Goal: Information Seeking & Learning: Learn about a topic

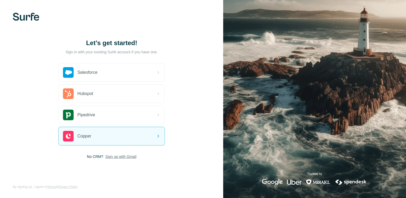
click at [107, 157] on span "Sign up with Gmail" at bounding box center [121, 156] width 31 height 5
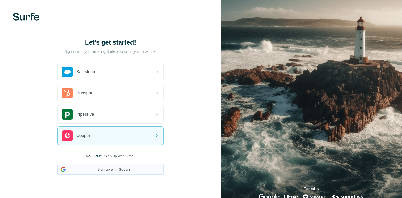
click at [110, 170] on button "Sign up with Google" at bounding box center [110, 169] width 106 height 11
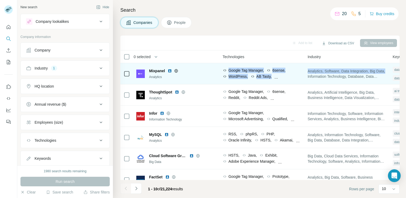
scroll to position [0, 311]
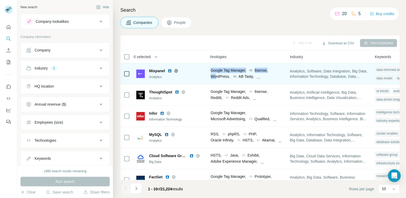
drag, startPoint x: 352, startPoint y: 80, endPoint x: 214, endPoint y: 77, distance: 138.1
click at [0, 0] on tr "Mixpanel Analytics View 447 employees 201-500 🇺🇸 United States, California + 14…" at bounding box center [0, 0] width 0 height 0
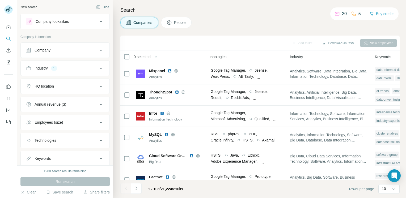
drag, startPoint x: 214, startPoint y: 77, endPoint x: 245, endPoint y: 23, distance: 63.1
click at [245, 23] on div "Companies People" at bounding box center [260, 22] width 280 height 11
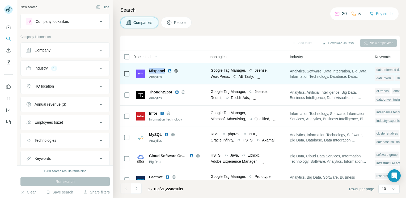
drag, startPoint x: 165, startPoint y: 71, endPoint x: 149, endPoint y: 71, distance: 16.0
click at [149, 71] on div "Mixpanel" at bounding box center [177, 70] width 57 height 5
copy span "Mixpanel"
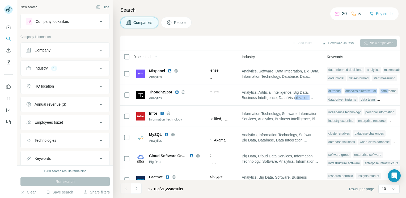
scroll to position [0, 369]
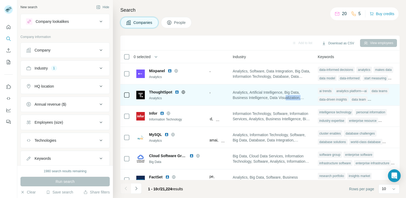
drag, startPoint x: 341, startPoint y: 96, endPoint x: 309, endPoint y: 100, distance: 33.2
click at [309, 100] on span "Analytics, Artificial Intelligence, Big Data, Business Intelligence, Data Visua…" at bounding box center [272, 95] width 79 height 11
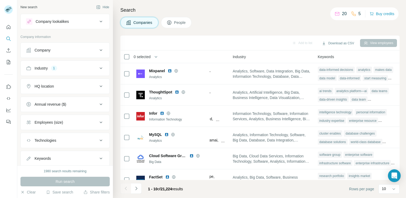
click at [218, 19] on div "Companies People" at bounding box center [260, 22] width 280 height 11
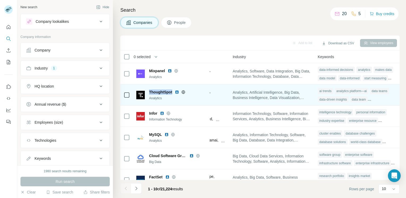
drag, startPoint x: 171, startPoint y: 92, endPoint x: 149, endPoint y: 92, distance: 22.1
click at [149, 92] on div "ThoughtSpot Analytics" at bounding box center [171, 95] width 70 height 11
copy span "ThoughtSpot"
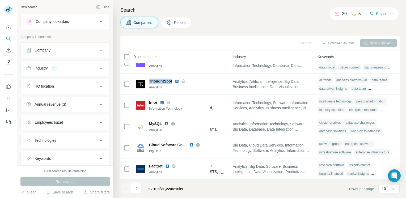
scroll to position [15, 369]
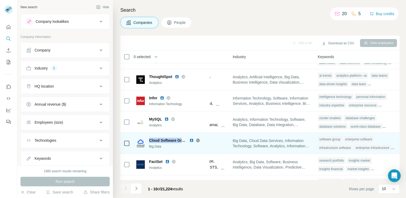
drag, startPoint x: 185, startPoint y: 141, endPoint x: 149, endPoint y: 140, distance: 36.4
click at [149, 140] on span "Cloud Software Group" at bounding box center [168, 140] width 38 height 5
copy span "Cloud Software Group"
drag, startPoint x: 216, startPoint y: 144, endPoint x: 308, endPoint y: 133, distance: 92.2
click at [0, 0] on tr "Cloud Software Group Big Data View 1,870 employees 10K-50K 🇺🇸 United States + 3…" at bounding box center [0, 0] width 0 height 0
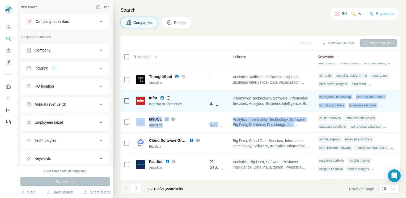
drag, startPoint x: 234, startPoint y: 132, endPoint x: 255, endPoint y: 111, distance: 29.3
click at [0, 0] on tbody "Mixpanel Analytics View 447 employees 201-500 🇺🇸 United States, California + 14…" at bounding box center [0, 0] width 0 height 0
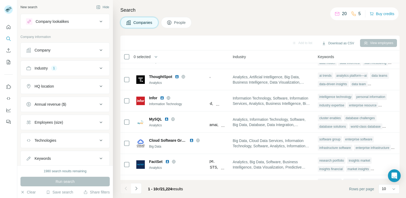
click at [233, 16] on div "Search Companies People Add to list Download as CSV View employees 0 selected C…" at bounding box center [259, 99] width 293 height 198
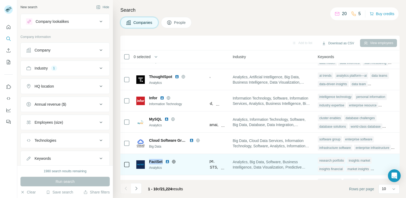
drag, startPoint x: 162, startPoint y: 161, endPoint x: 148, endPoint y: 161, distance: 14.1
click at [148, 161] on div "FactSet Analytics" at bounding box center [171, 164] width 70 height 11
copy span "FactSet"
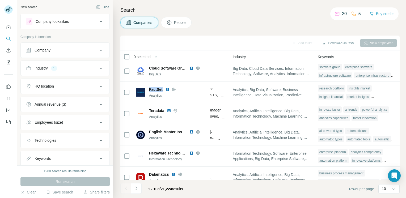
scroll to position [98, 369]
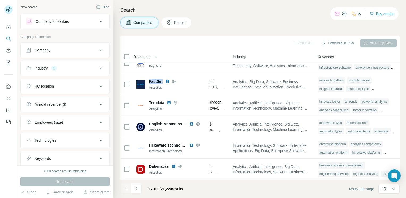
click at [83, 50] on div "Company" at bounding box center [62, 50] width 72 height 5
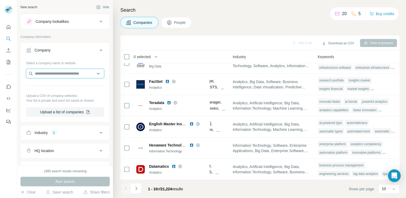
click at [78, 73] on input "text" at bounding box center [65, 74] width 78 height 10
click at [98, 49] on icon at bounding box center [101, 50] width 6 height 6
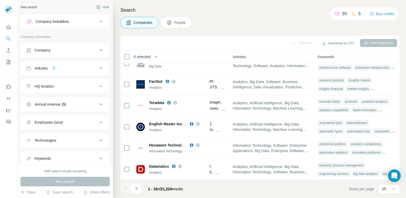
click at [144, 24] on span "Companies" at bounding box center [143, 22] width 19 height 5
click at [155, 56] on icon "button" at bounding box center [155, 56] width 5 height 5
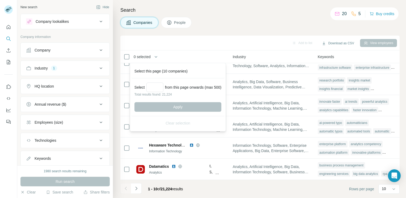
click at [177, 188] on span "1 - 10 of 21,224 results" at bounding box center [165, 189] width 35 height 4
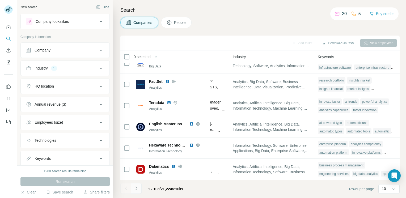
click at [137, 190] on icon "Navigate to next page" at bounding box center [136, 188] width 5 height 5
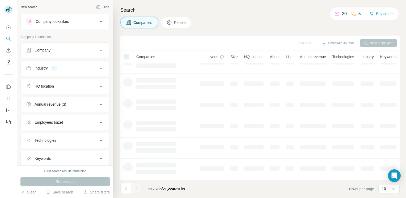
scroll to position [98, 15]
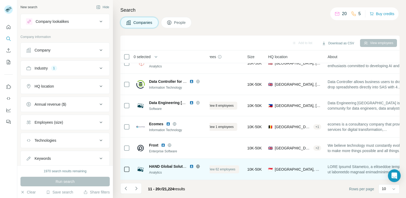
drag, startPoint x: 137, startPoint y: 190, endPoint x: 218, endPoint y: 165, distance: 84.0
click at [218, 165] on div "Add to list Download as CSV View employees 0 selected Companies Employees Size …" at bounding box center [260, 117] width 280 height 163
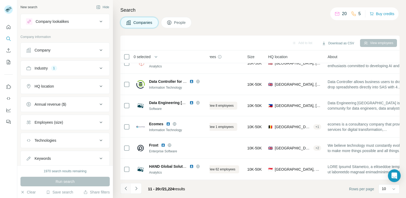
click at [128, 187] on icon "Navigate to previous page" at bounding box center [125, 188] width 5 height 5
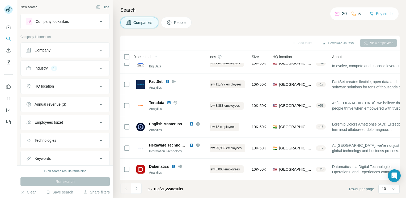
click at [174, 26] on button "People" at bounding box center [176, 22] width 31 height 11
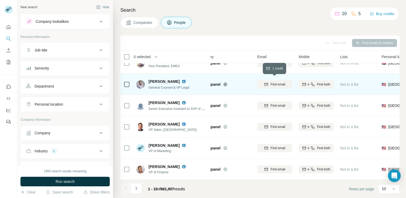
click at [274, 82] on span "Find email" at bounding box center [278, 84] width 15 height 5
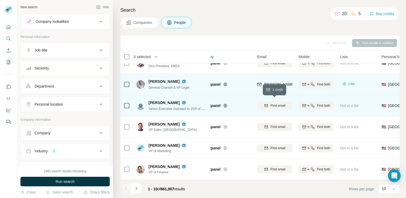
click at [272, 103] on span "Find email" at bounding box center [278, 105] width 15 height 5
drag, startPoint x: 173, startPoint y: 1, endPoint x: 260, endPoint y: 20, distance: 89.1
click at [260, 20] on div "Companies People" at bounding box center [260, 22] width 280 height 11
click at [138, 22] on span "Companies" at bounding box center [143, 22] width 19 height 5
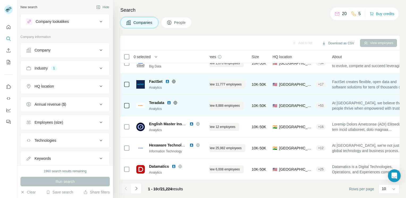
click at [98, 48] on icon at bounding box center [101, 50] width 6 height 6
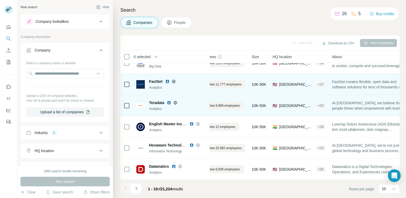
click at [98, 22] on icon at bounding box center [101, 21] width 6 height 6
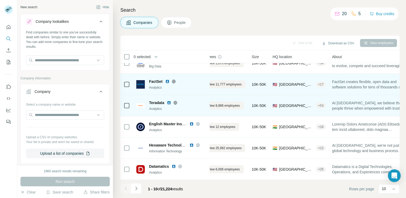
click at [196, 14] on h4 "Search" at bounding box center [260, 9] width 280 height 7
click at [9, 31] on button "Quick start" at bounding box center [8, 27] width 9 height 10
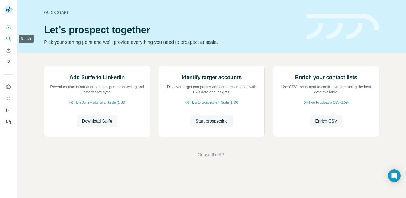
click at [7, 40] on icon "Search" at bounding box center [7, 38] width 3 height 3
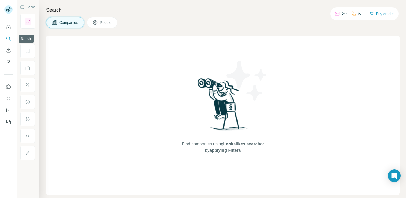
click at [7, 40] on icon "Search" at bounding box center [7, 38] width 3 height 3
click at [74, 21] on span "Companies" at bounding box center [68, 22] width 19 height 5
click at [210, 117] on img at bounding box center [222, 106] width 55 height 59
drag, startPoint x: 210, startPoint y: 117, endPoint x: 244, endPoint y: 86, distance: 45.7
click at [244, 86] on div "Find companies using Lookalikes search or by applying Filters" at bounding box center [223, 116] width 96 height 160
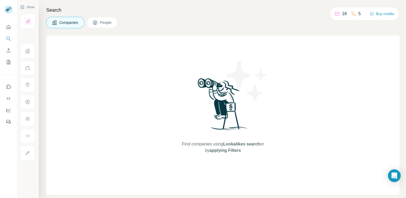
click at [69, 52] on div "Find companies using Lookalikes search or by applying Filters" at bounding box center [223, 116] width 354 height 160
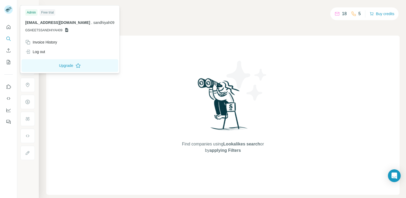
click at [9, 6] on rect at bounding box center [8, 9] width 9 height 9
click at [9, 30] on button "Quick start" at bounding box center [8, 27] width 9 height 10
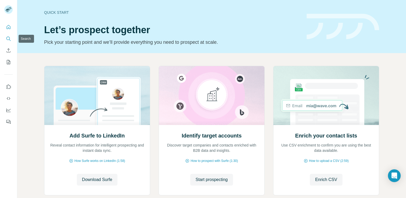
click at [10, 39] on icon "Search" at bounding box center [8, 38] width 5 height 5
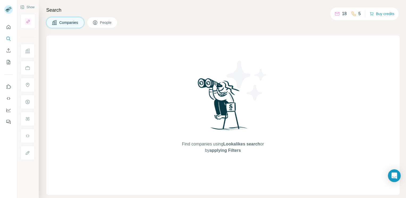
drag, startPoint x: 397, startPoint y: 46, endPoint x: 347, endPoint y: 68, distance: 55.0
click at [347, 68] on div "Find companies using Lookalikes search or by applying Filters" at bounding box center [223, 116] width 354 height 160
click at [177, 69] on div "Find companies using Lookalikes search or by applying Filters" at bounding box center [223, 116] width 96 height 160
click at [7, 32] on nav at bounding box center [8, 44] width 9 height 45
click at [9, 27] on icon "Quick start" at bounding box center [8, 26] width 5 height 5
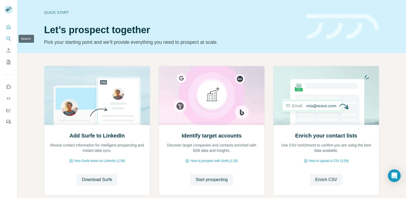
click at [9, 39] on icon "Search" at bounding box center [8, 38] width 5 height 5
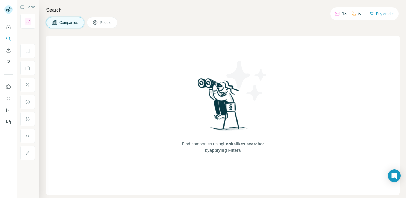
click at [150, 47] on div "Find companies using Lookalikes search or by applying Filters" at bounding box center [223, 116] width 354 height 160
click at [336, 18] on div "18 5 Buy credits" at bounding box center [365, 13] width 68 height 13
click at [347, 13] on p "18" at bounding box center [344, 14] width 5 height 6
click at [345, 14] on p "18" at bounding box center [344, 14] width 5 height 6
click at [336, 14] on icon at bounding box center [337, 13] width 5 height 5
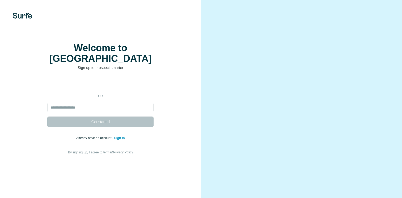
type input "**********"
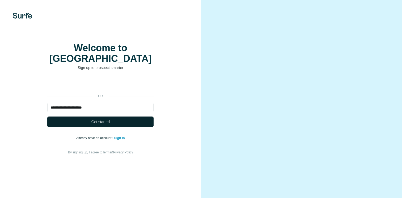
click at [123, 125] on button "Get started" at bounding box center [100, 122] width 106 height 11
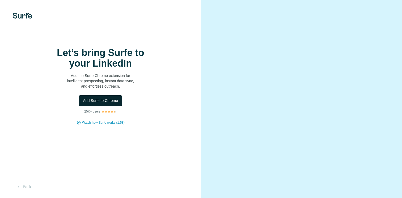
click at [114, 103] on span "Add Surfe to Chrome" at bounding box center [100, 100] width 35 height 5
click at [115, 103] on span "Add Surfe to Chrome" at bounding box center [100, 100] width 35 height 5
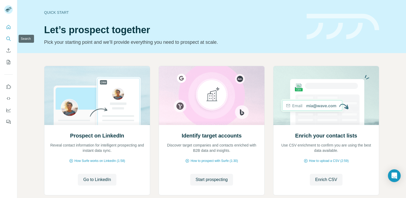
click at [5, 39] on button "Search" at bounding box center [8, 39] width 9 height 10
click at [11, 37] on icon "Search" at bounding box center [8, 38] width 5 height 5
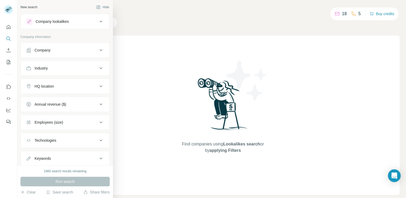
click at [98, 20] on icon at bounding box center [101, 21] width 6 height 6
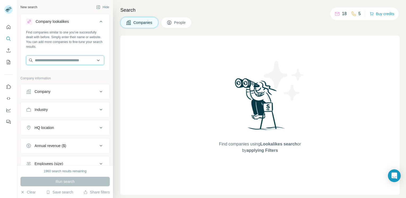
click at [69, 59] on input "text" at bounding box center [65, 61] width 78 height 10
type input "**********"
click at [72, 93] on div "Company" at bounding box center [62, 91] width 72 height 5
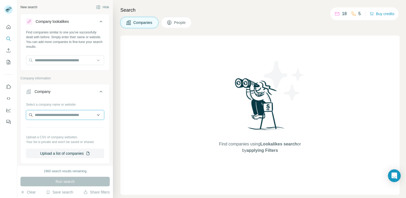
drag, startPoint x: 60, startPoint y: 115, endPoint x: 84, endPoint y: 112, distance: 23.5
click at [84, 112] on input "text" at bounding box center [65, 115] width 78 height 10
click at [149, 130] on div "Find companies using Lookalikes search or by applying Filters" at bounding box center [260, 116] width 280 height 160
click at [72, 152] on button "Upload a list of companies" at bounding box center [65, 154] width 78 height 10
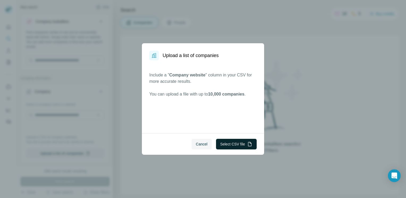
click at [224, 142] on button "Select CSV file" at bounding box center [236, 144] width 41 height 11
click at [199, 142] on span "Cancel" at bounding box center [202, 144] width 12 height 5
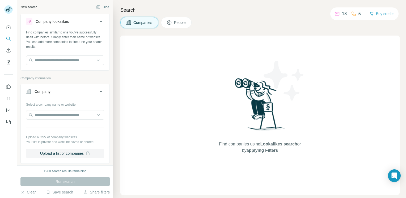
click at [64, 171] on div "1960 search results remaining" at bounding box center [65, 171] width 43 height 5
click at [70, 179] on div "Run search" at bounding box center [64, 182] width 89 height 10
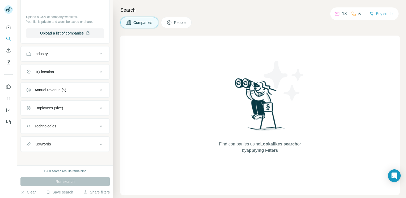
scroll to position [120, 0]
click at [98, 142] on icon at bounding box center [101, 144] width 6 height 6
click at [76, 157] on input "text" at bounding box center [60, 158] width 68 height 10
type input "**********"
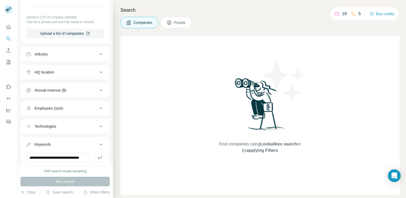
scroll to position [0, 0]
click at [59, 185] on div "Run search" at bounding box center [64, 182] width 89 height 10
click at [100, 107] on icon at bounding box center [101, 108] width 6 height 6
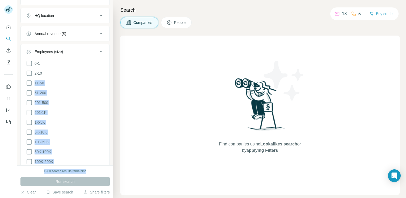
scroll to position [204, 0]
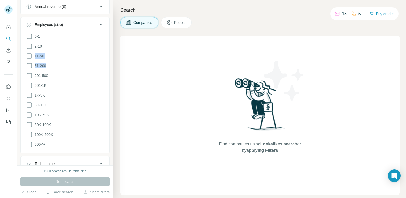
drag, startPoint x: 98, startPoint y: 132, endPoint x: 90, endPoint y: 65, distance: 66.9
click at [90, 65] on ul "0-1 2-10 11-50 [PHONE_NUMBER] 501-1K 1K-5K 5K-10K 10K-50K 50K-100K 100K-500K 50…" at bounding box center [65, 90] width 78 height 115
click at [30, 95] on icon at bounding box center [29, 95] width 6 height 6
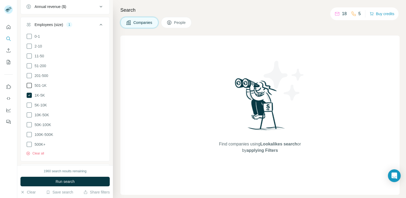
click at [30, 85] on icon at bounding box center [29, 85] width 6 height 6
click at [32, 105] on icon at bounding box center [29, 105] width 6 height 6
click at [66, 180] on span "Run search" at bounding box center [65, 181] width 19 height 5
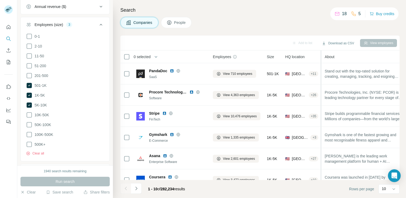
drag, startPoint x: 344, startPoint y: 73, endPoint x: 324, endPoint y: 80, distance: 21.0
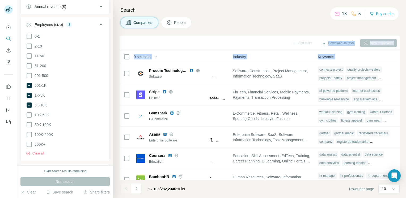
scroll to position [0, 350]
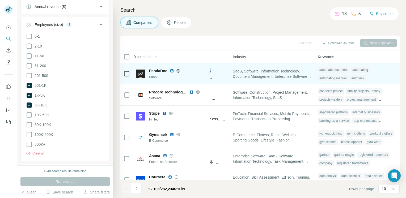
drag, startPoint x: 340, startPoint y: 77, endPoint x: 226, endPoint y: 66, distance: 114.9
click at [0, 0] on tr "PandaDoc SaaS View 710 employees 501-1K 🇺🇸 [GEOGRAPHIC_DATA], [US_STATE] + 11 S…" at bounding box center [0, 0] width 0 height 0
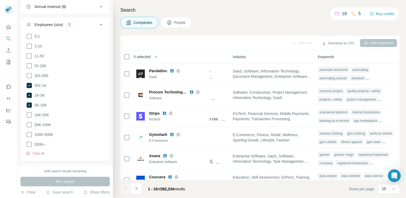
drag, startPoint x: 226, startPoint y: 66, endPoint x: 264, endPoint y: 2, distance: 74.9
click at [264, 2] on div "Search Companies People Add to list Download as CSV View employees 0 selected C…" at bounding box center [259, 99] width 293 height 198
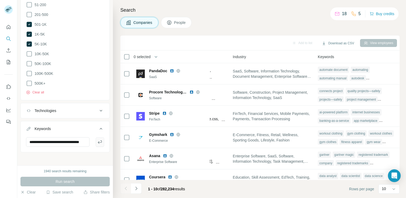
click at [97, 140] on icon "button" at bounding box center [99, 142] width 5 height 5
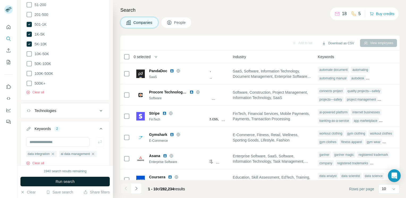
click at [83, 181] on button "Run search" at bounding box center [64, 182] width 89 height 10
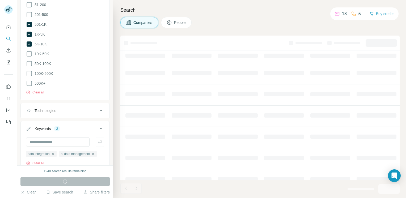
scroll to position [0, 229]
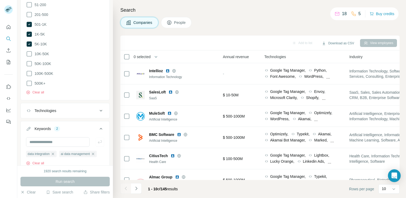
click at [90, 139] on div at bounding box center [65, 143] width 78 height 10
click at [80, 138] on input "text" at bounding box center [58, 143] width 64 height 10
type input "*"
click at [46, 140] on input "**********" at bounding box center [58, 143] width 64 height 10
type input "**********"
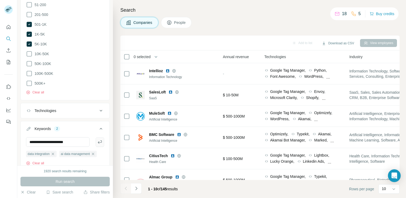
click at [98, 142] on icon "button" at bounding box center [99, 142] width 5 height 5
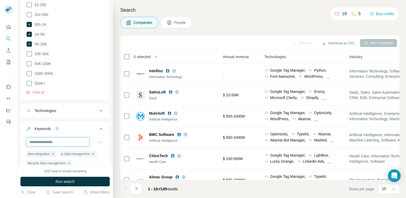
click at [59, 139] on input "text" at bounding box center [58, 143] width 64 height 10
type input "**********"
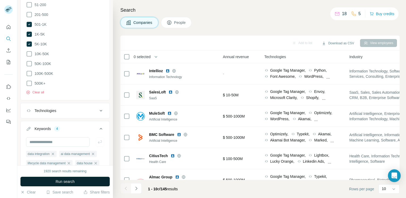
drag, startPoint x: 58, startPoint y: 177, endPoint x: 58, endPoint y: 180, distance: 3.2
click at [58, 180] on div "1920 search results remaining Run search Clear Save search Share filters" at bounding box center [65, 182] width 96 height 33
click at [58, 180] on span "Run search" at bounding box center [65, 181] width 19 height 5
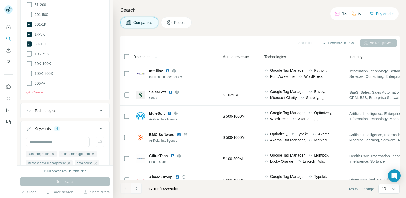
click at [138, 189] on icon "Navigate to next page" at bounding box center [136, 188] width 5 height 5
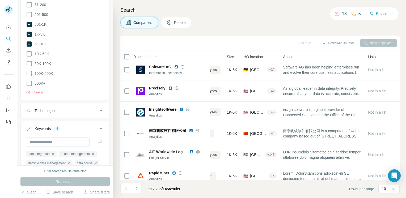
scroll to position [98, 38]
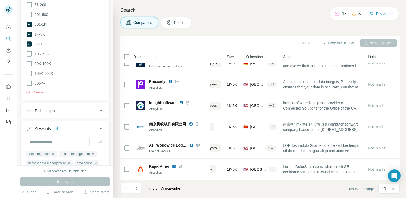
click at [347, 191] on footer "11 - 20 of 145 results Rows per page 10" at bounding box center [260, 189] width 280 height 18
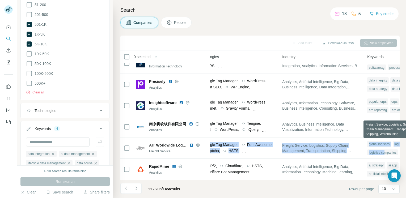
scroll to position [98, 346]
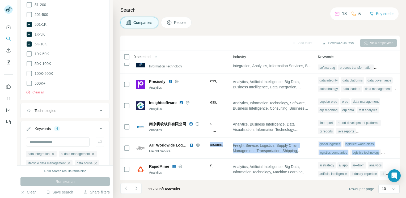
drag, startPoint x: 324, startPoint y: 153, endPoint x: 403, endPoint y: 147, distance: 78.5
click at [403, 147] on div "Search Companies People Add to list Download as CSV View employees 0 selected C…" at bounding box center [259, 99] width 293 height 198
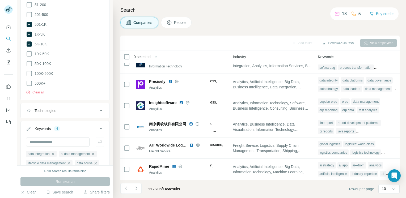
click at [266, 27] on div "Companies People" at bounding box center [260, 22] width 280 height 11
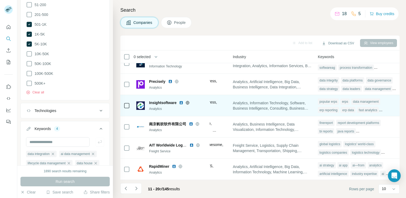
click at [180, 101] on img at bounding box center [181, 103] width 4 height 4
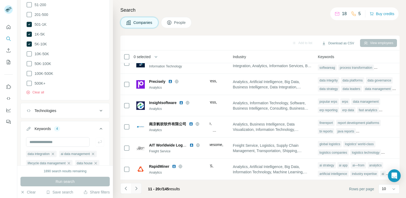
click at [137, 189] on icon "Navigate to next page" at bounding box center [136, 188] width 5 height 5
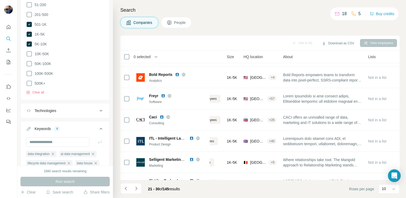
scroll to position [98, 38]
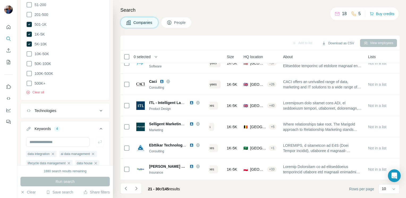
click at [100, 108] on icon at bounding box center [101, 111] width 6 height 6
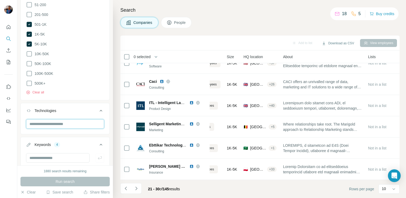
click at [68, 125] on input "text" at bounding box center [65, 124] width 78 height 10
drag, startPoint x: 32, startPoint y: 122, endPoint x: 29, endPoint y: 123, distance: 3.3
click at [29, 123] on input "**********" at bounding box center [65, 124] width 78 height 10
click at [32, 121] on input "**********" at bounding box center [65, 124] width 78 height 10
click at [33, 122] on input "**********" at bounding box center [65, 124] width 78 height 10
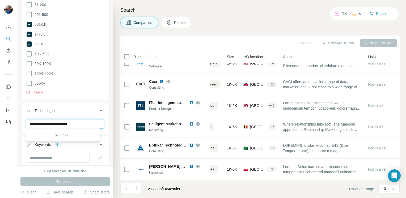
type input "**********"
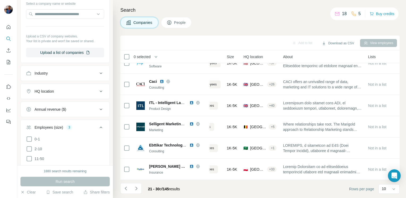
scroll to position [100, 0]
click at [76, 14] on input "text" at bounding box center [65, 15] width 78 height 10
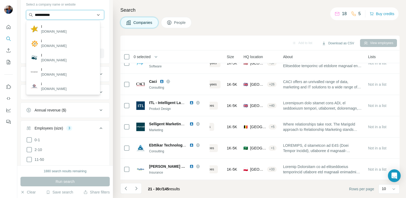
type input "**********"
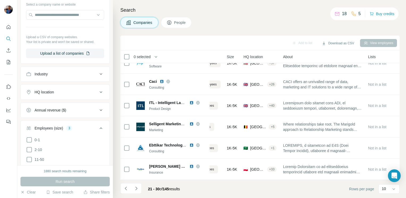
click at [98, 93] on icon at bounding box center [101, 92] width 6 height 6
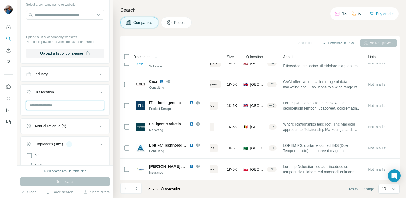
click at [81, 105] on input "text" at bounding box center [65, 106] width 78 height 10
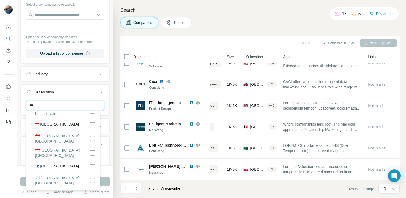
scroll to position [0, 0]
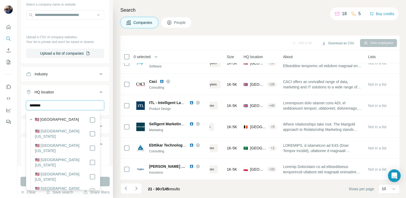
type input "********"
click at [85, 85] on div "HQ location 1 [GEOGRAPHIC_DATA] Clear all" at bounding box center [64, 110] width 89 height 50
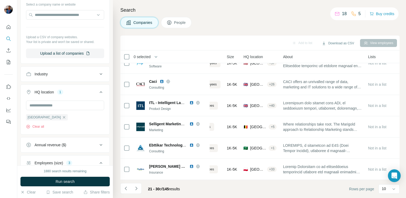
click at [98, 76] on icon at bounding box center [101, 74] width 6 height 6
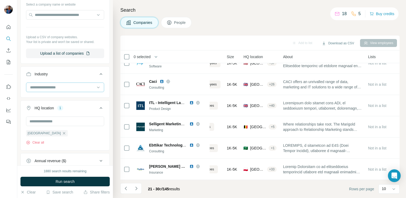
click at [80, 87] on input at bounding box center [63, 88] width 66 height 6
type input "*"
click at [77, 179] on button "Run search" at bounding box center [64, 182] width 89 height 10
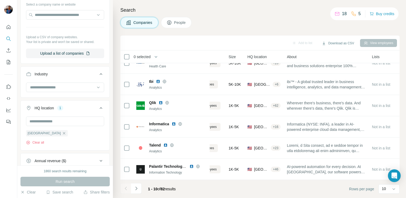
scroll to position [98, 38]
click at [134, 188] on icon "Navigate to next page" at bounding box center [136, 188] width 5 height 5
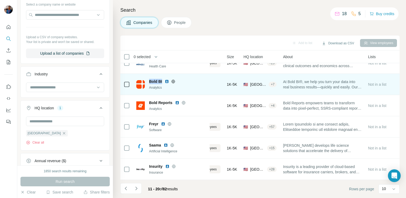
drag, startPoint x: 161, startPoint y: 78, endPoint x: 149, endPoint y: 81, distance: 11.9
click at [149, 81] on span "Bold BI" at bounding box center [155, 81] width 13 height 5
copy span "Bold BI"
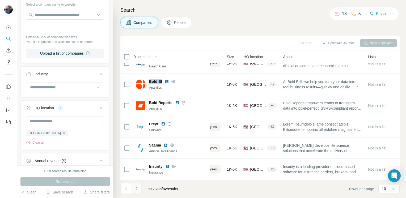
click at [136, 189] on icon "Navigate to next page" at bounding box center [136, 188] width 5 height 5
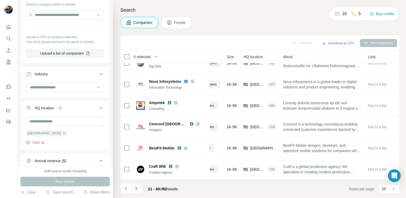
click at [136, 189] on icon "Navigate to next page" at bounding box center [136, 188] width 5 height 5
